Goal: Task Accomplishment & Management: Manage account settings

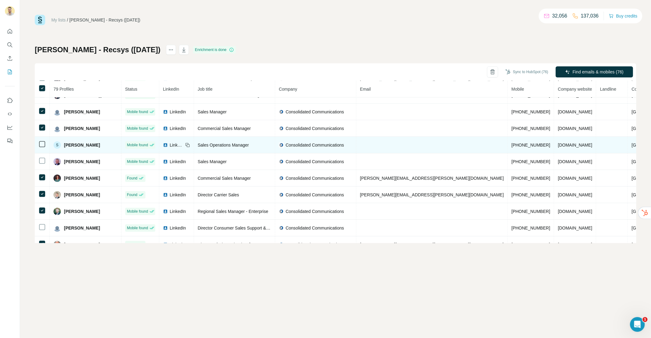
scroll to position [1131, 0]
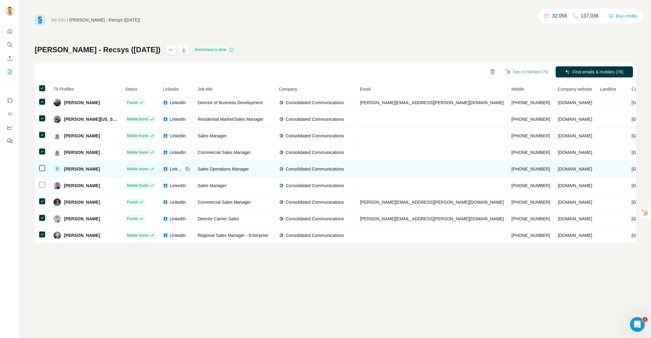
click at [41, 144] on td at bounding box center [42, 152] width 15 height 17
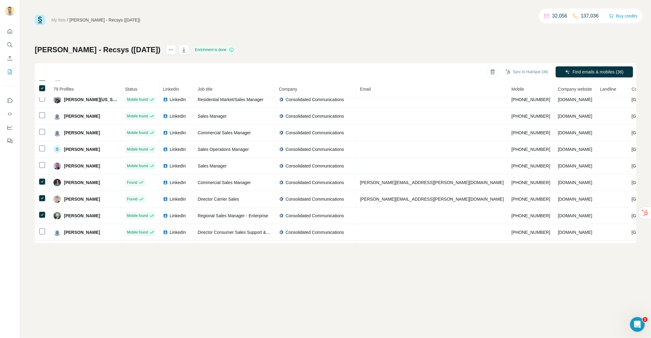
scroll to position [1155, 0]
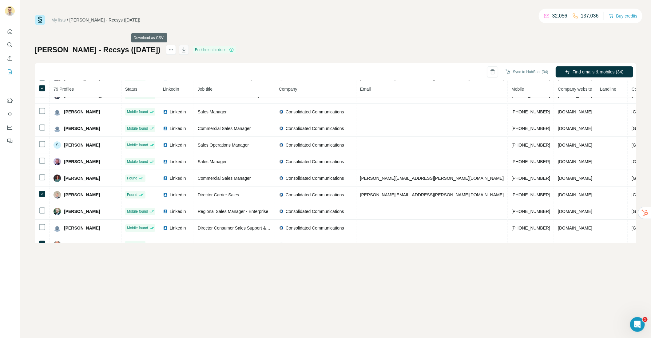
click at [181, 51] on icon "button" at bounding box center [184, 50] width 6 height 6
click at [262, 53] on div "Henry - Recsys (19/08/25) Enrichment is done Sync to HubSpot (34) Find emails &…" at bounding box center [335, 144] width 601 height 198
click at [8, 31] on icon "Quick start" at bounding box center [10, 31] width 6 height 6
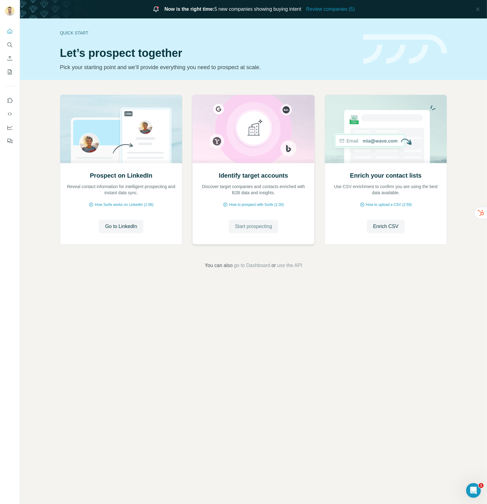
click at [242, 223] on span "Start prospecting" at bounding box center [253, 226] width 37 height 7
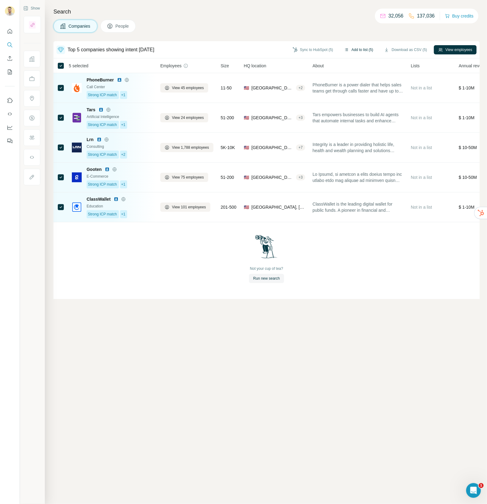
click at [354, 48] on button "Add to list (5)" at bounding box center [359, 49] width 38 height 9
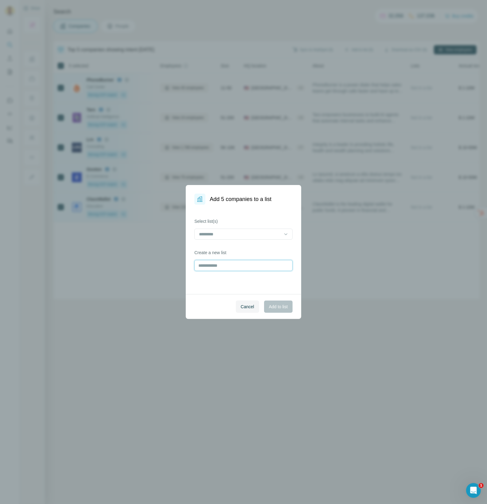
click at [227, 262] on input "text" at bounding box center [244, 265] width 98 height 11
type input "**********"
click at [277, 308] on span "Add to list" at bounding box center [278, 307] width 19 height 6
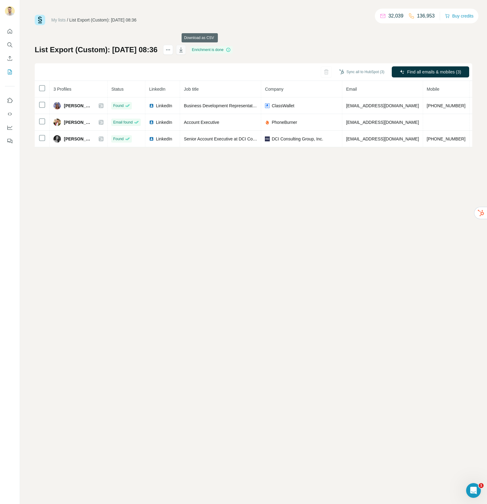
click at [184, 51] on icon "button" at bounding box center [181, 50] width 6 height 6
click at [9, 71] on icon "My lists" at bounding box center [10, 72] width 6 height 6
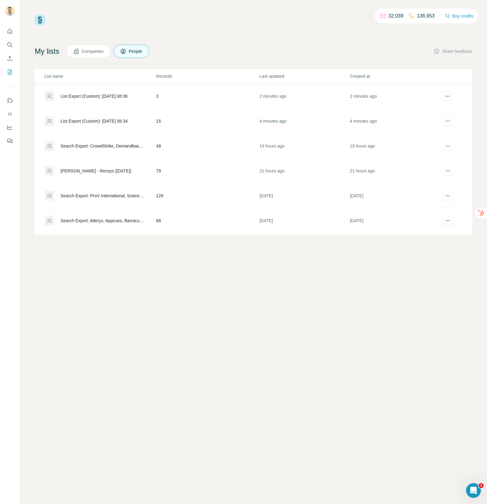
click at [108, 121] on div "List Export (Custom): [DATE] 08:34" at bounding box center [94, 121] width 67 height 6
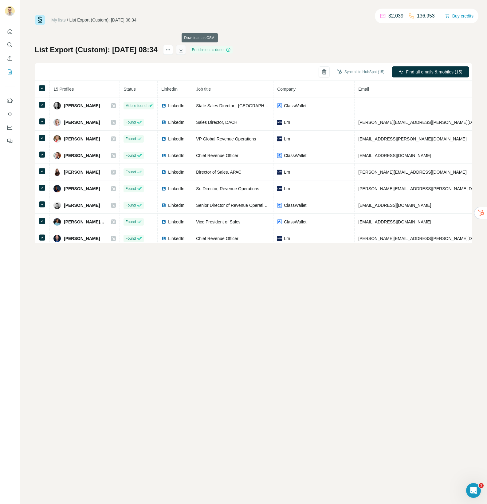
click at [184, 51] on icon "button" at bounding box center [181, 50] width 6 height 6
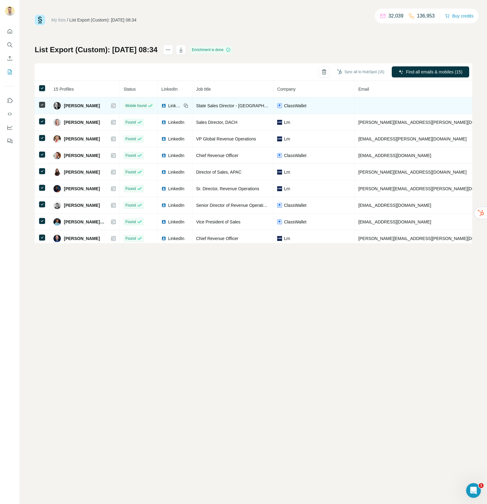
click at [184, 106] on icon at bounding box center [185, 105] width 5 height 5
click at [368, 107] on td at bounding box center [430, 105] width 151 height 17
click at [185, 106] on icon at bounding box center [185, 105] width 5 height 5
